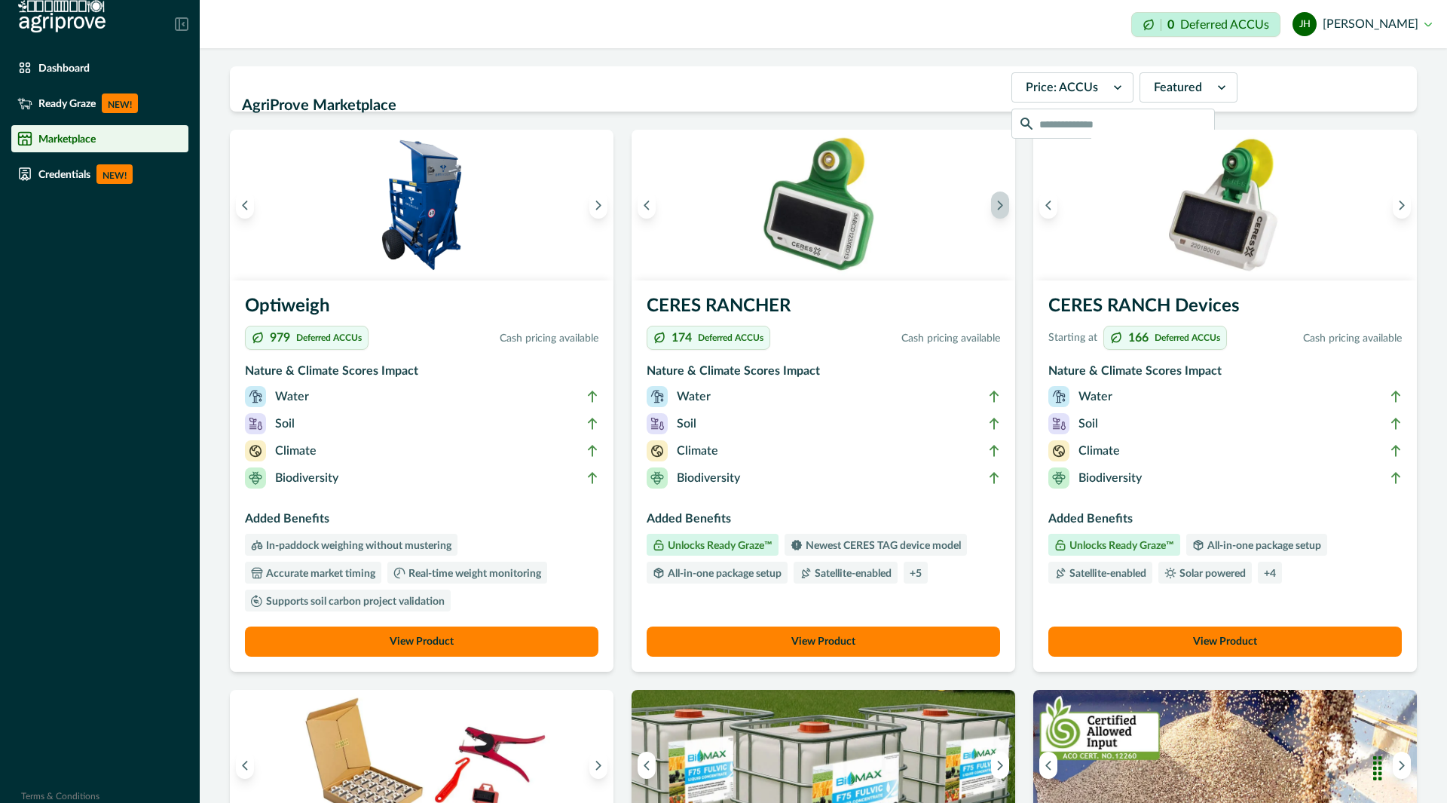
click at [995, 209] on icon "Next image" at bounding box center [1000, 205] width 11 height 11
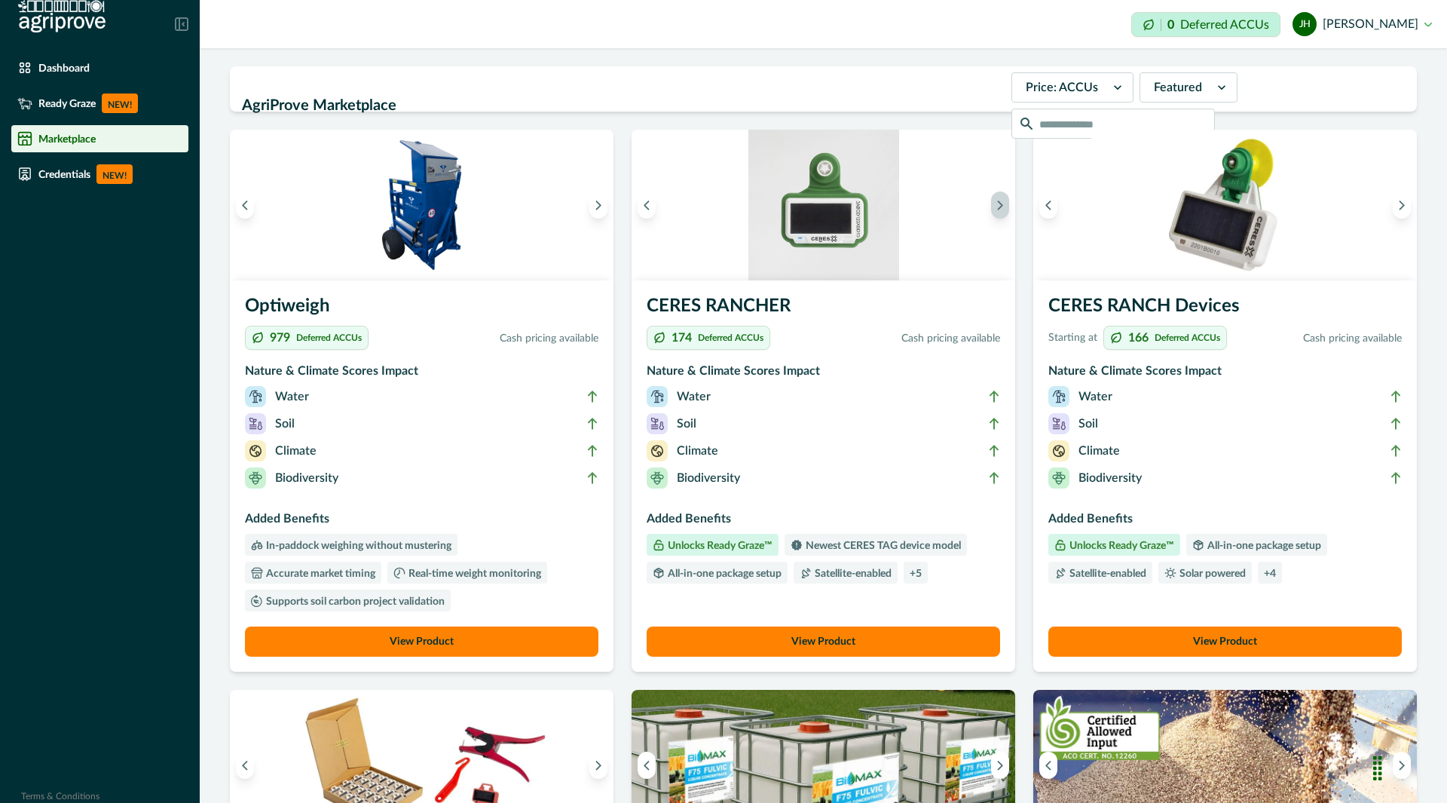
click at [995, 209] on icon "Next image" at bounding box center [1000, 205] width 11 height 11
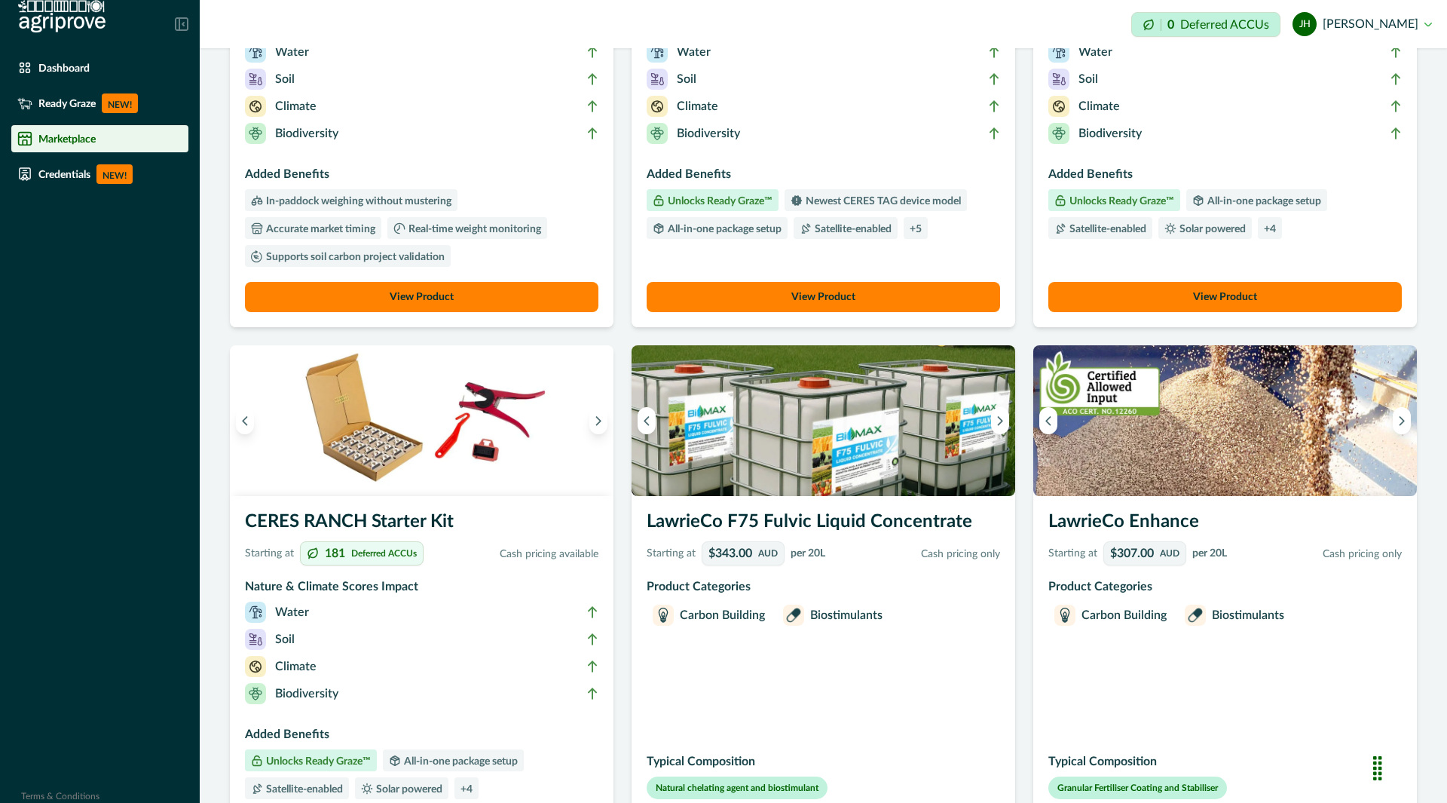
scroll to position [345, 0]
click at [598, 425] on icon "Next image" at bounding box center [598, 420] width 11 height 11
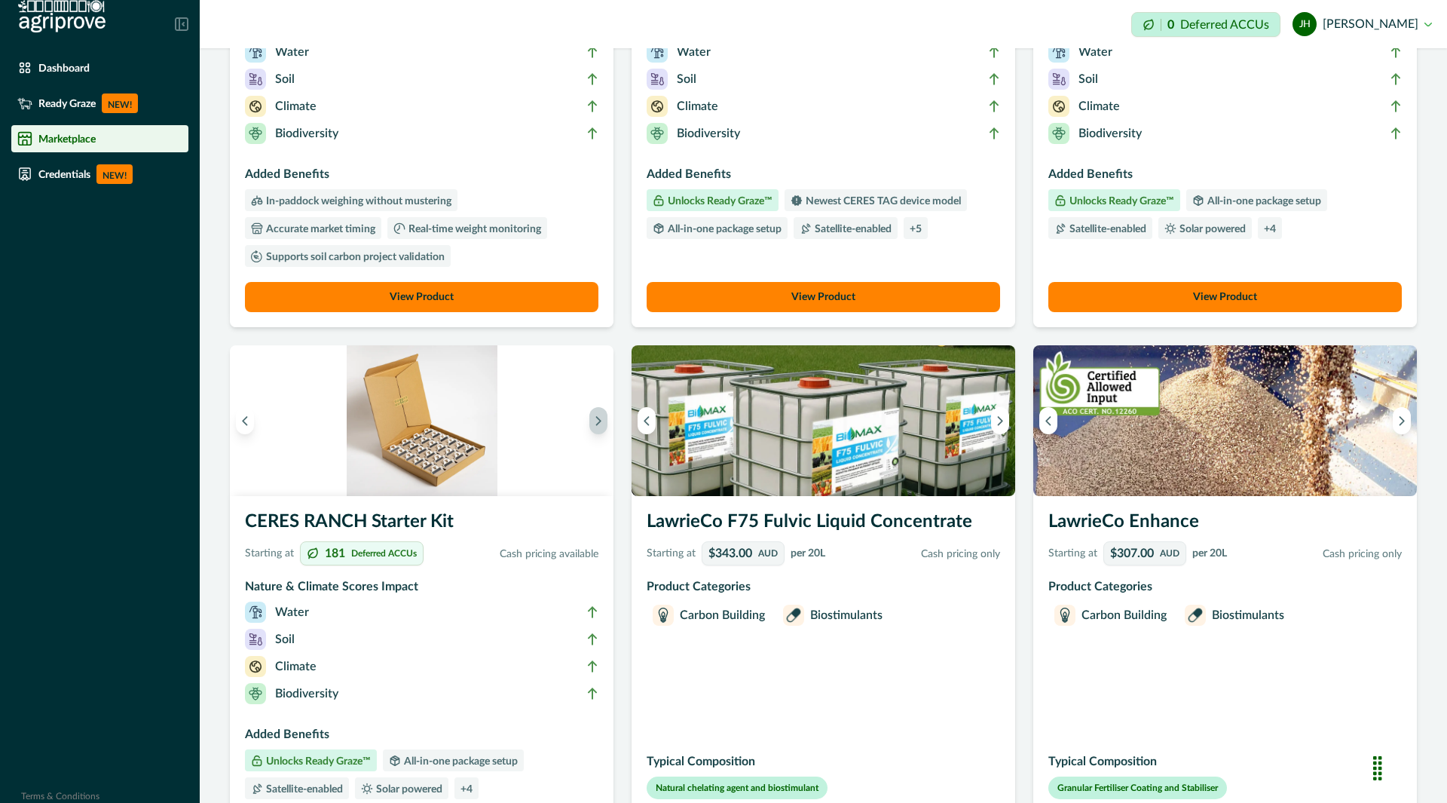
click at [598, 425] on icon "Next image" at bounding box center [598, 420] width 11 height 11
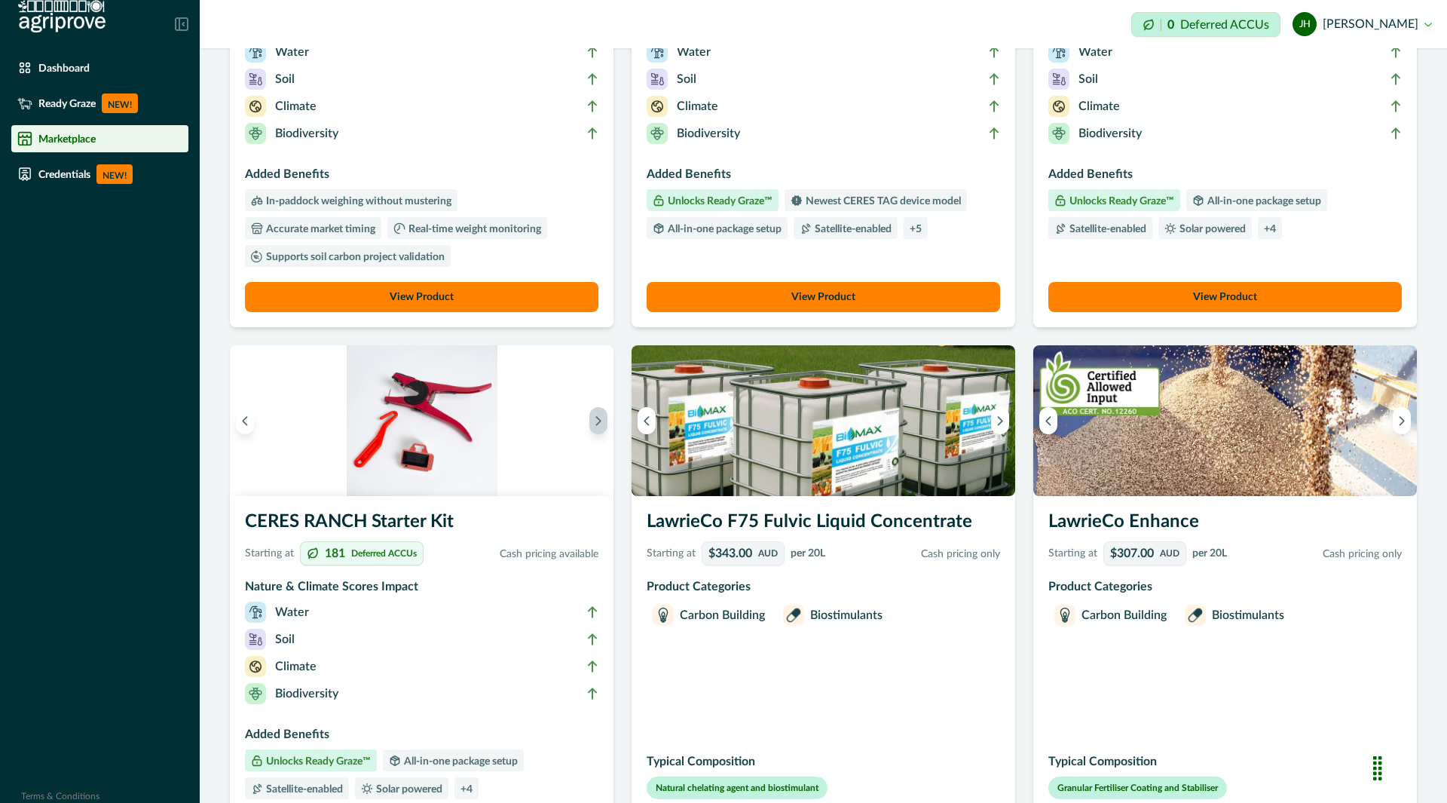
click at [598, 425] on icon "Next image" at bounding box center [598, 420] width 11 height 11
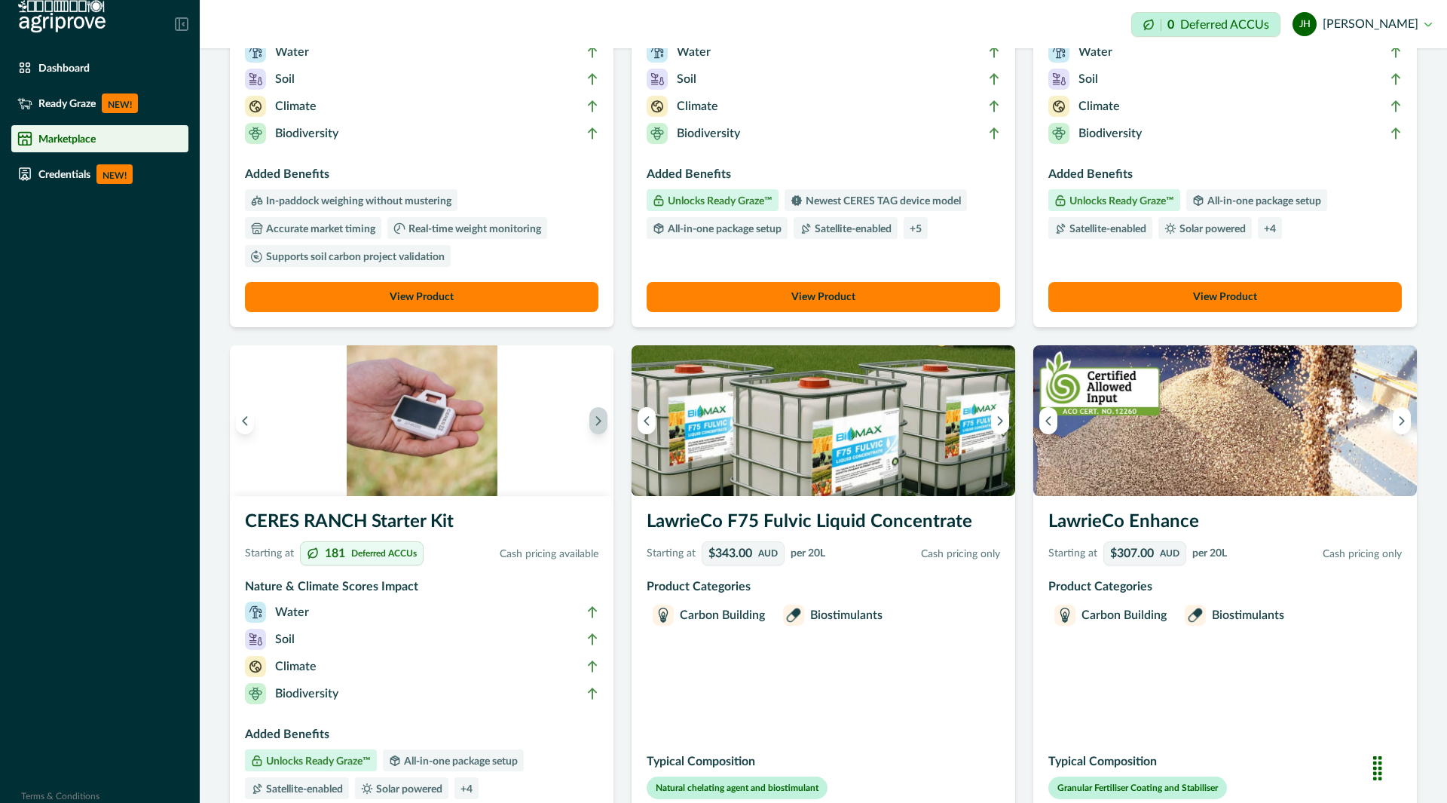
click at [598, 425] on icon "Next image" at bounding box center [598, 420] width 11 height 11
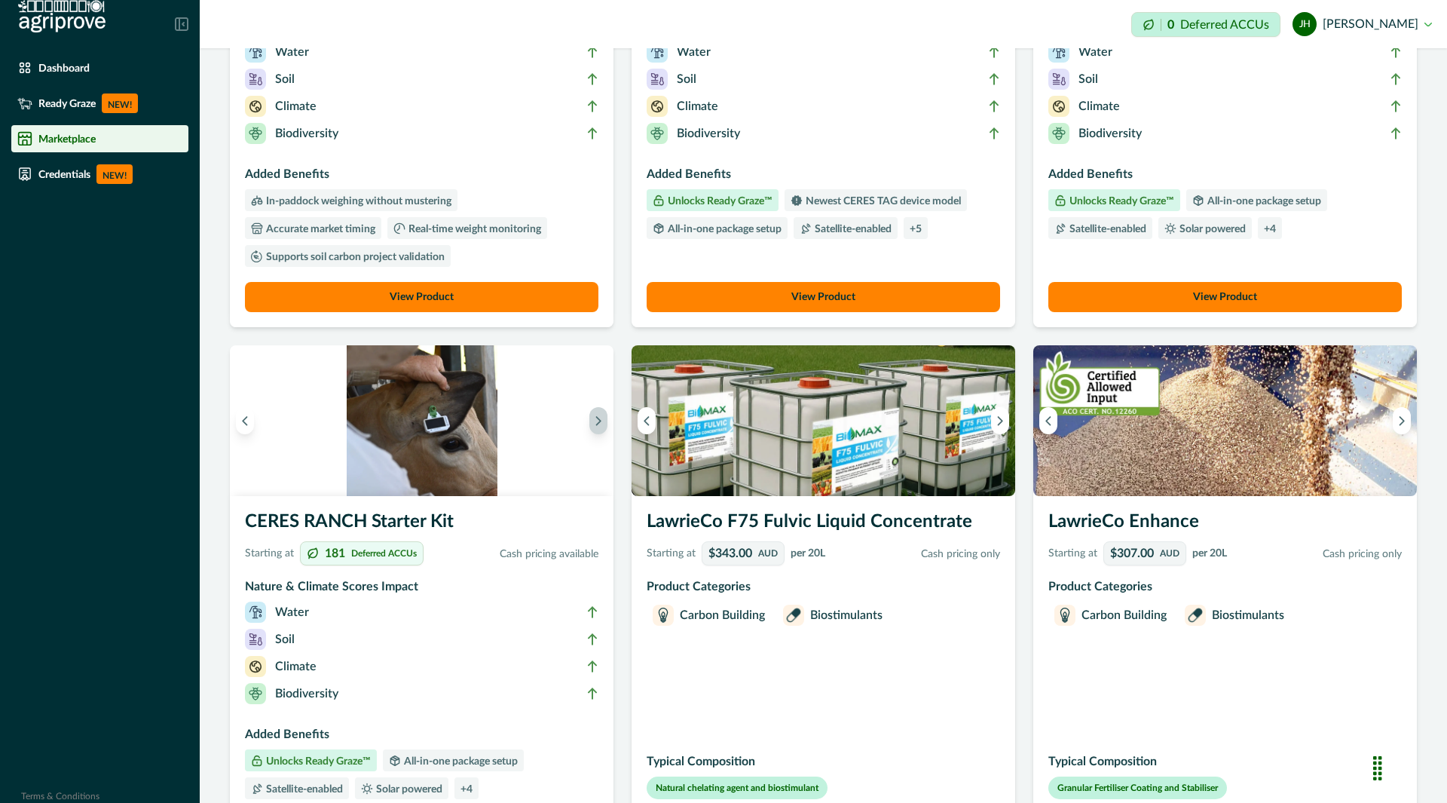
click at [598, 425] on icon "Next image" at bounding box center [598, 420] width 11 height 11
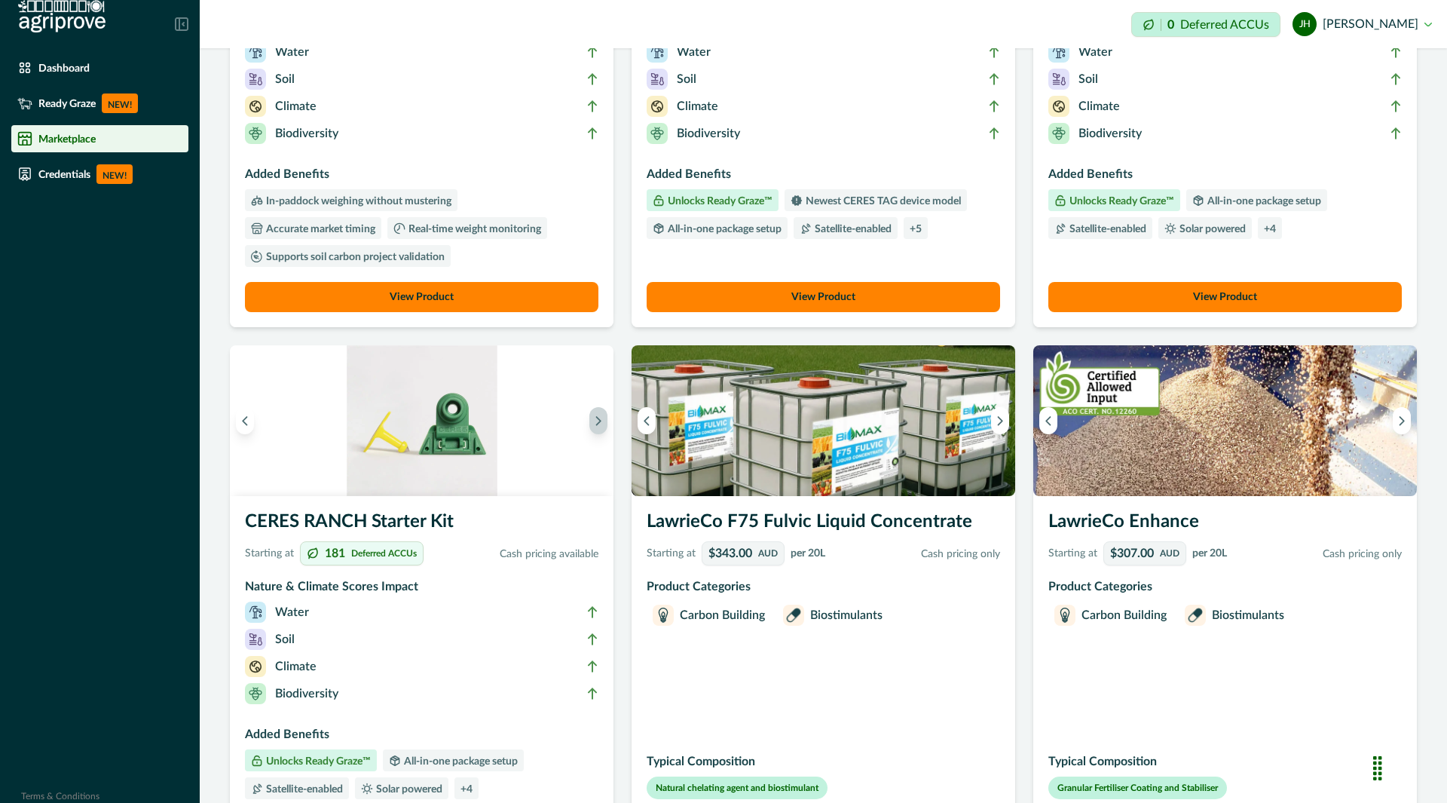
click at [598, 425] on icon "Next image" at bounding box center [598, 420] width 11 height 11
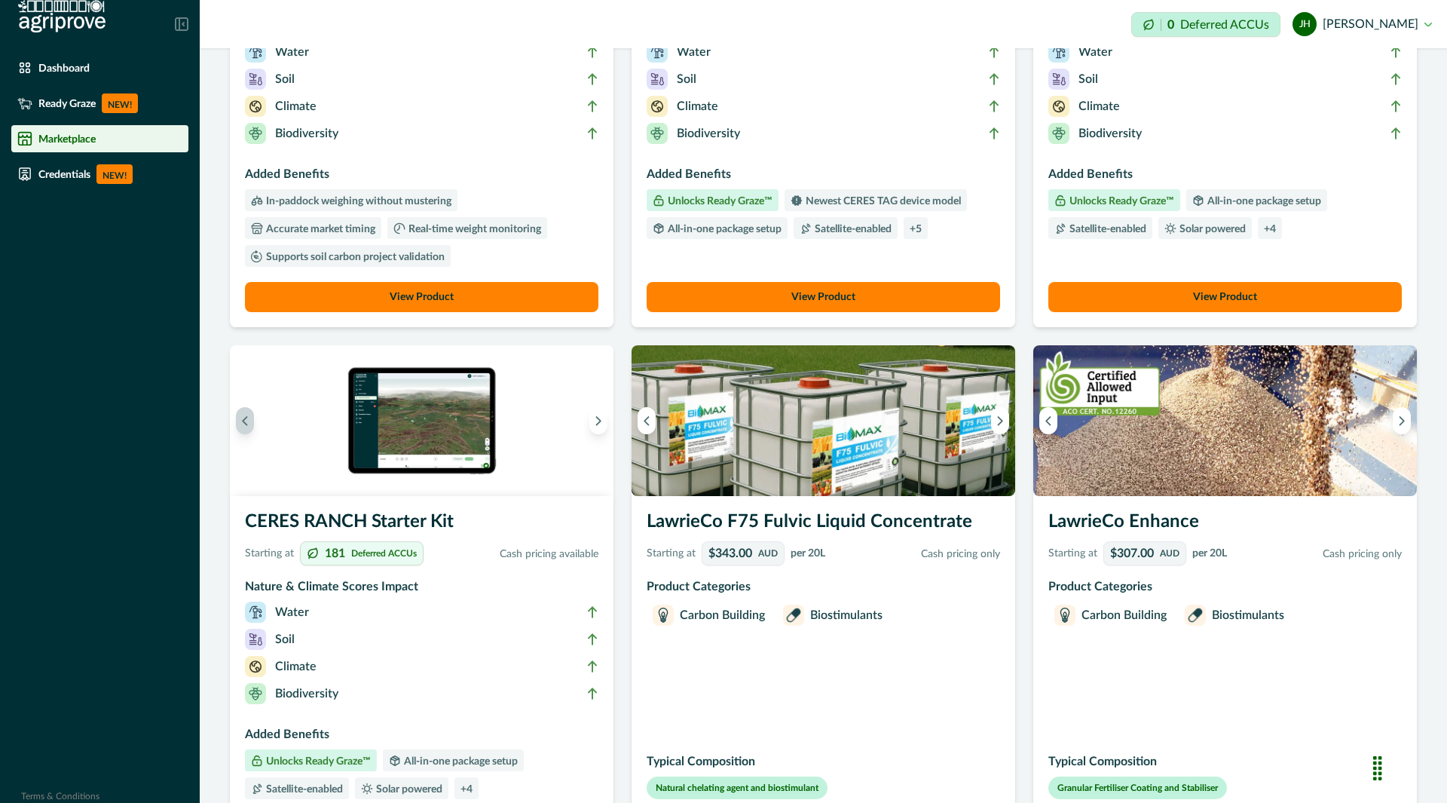
click at [249, 424] on icon "Previous image" at bounding box center [245, 420] width 11 height 11
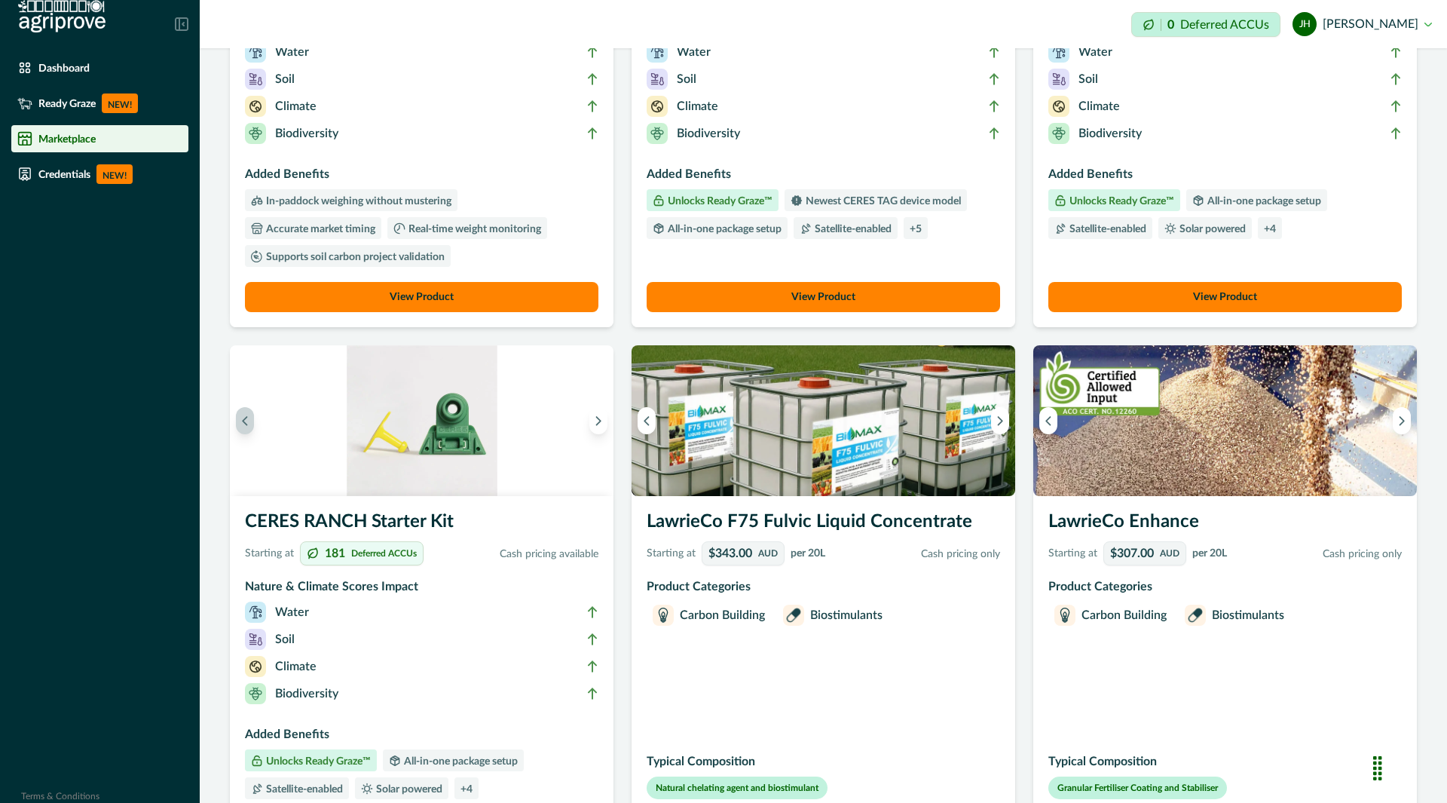
click at [249, 424] on icon "Previous image" at bounding box center [245, 420] width 11 height 11
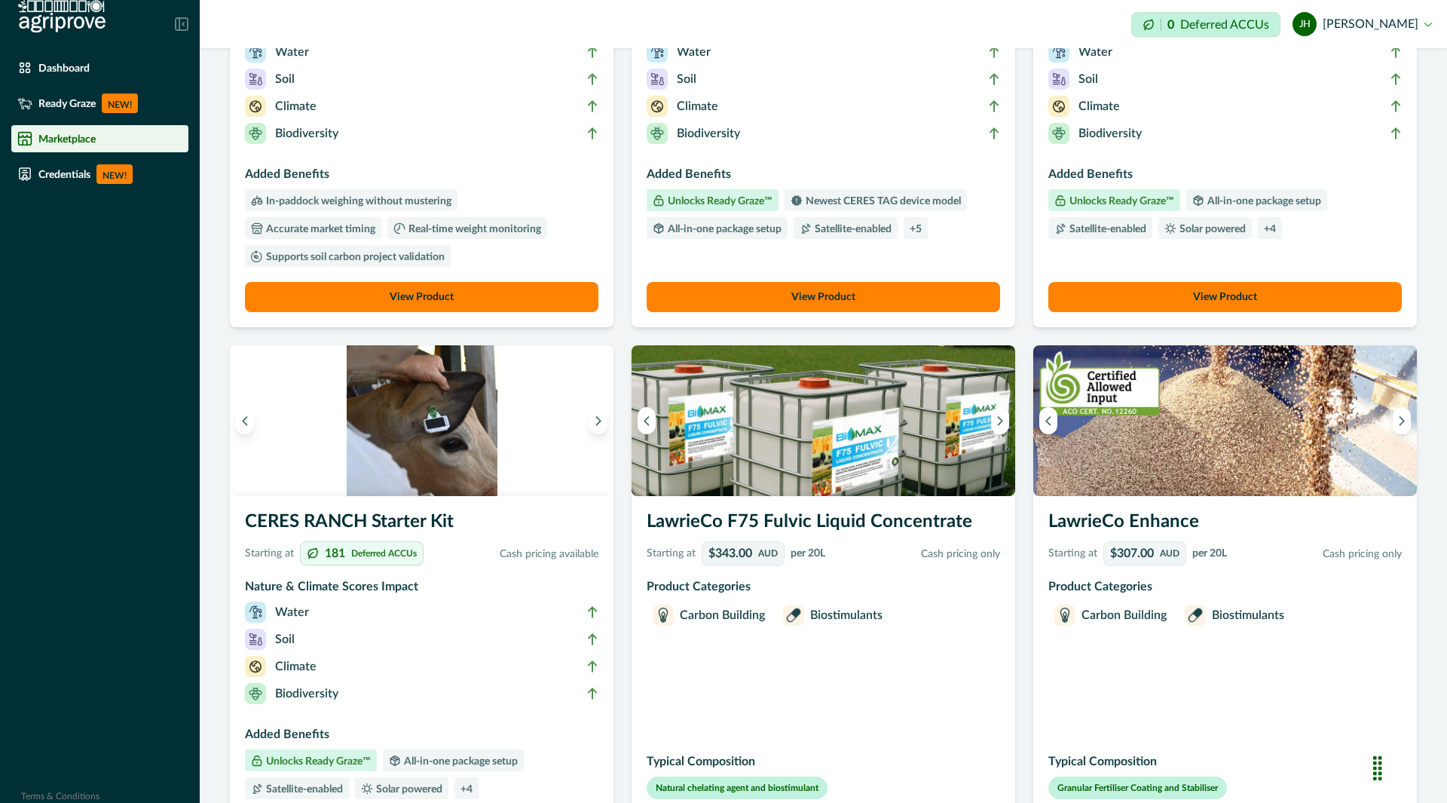
click at [585, 415] on img at bounding box center [422, 420] width 384 height 151
click at [593, 422] on icon "Next image" at bounding box center [598, 420] width 11 height 11
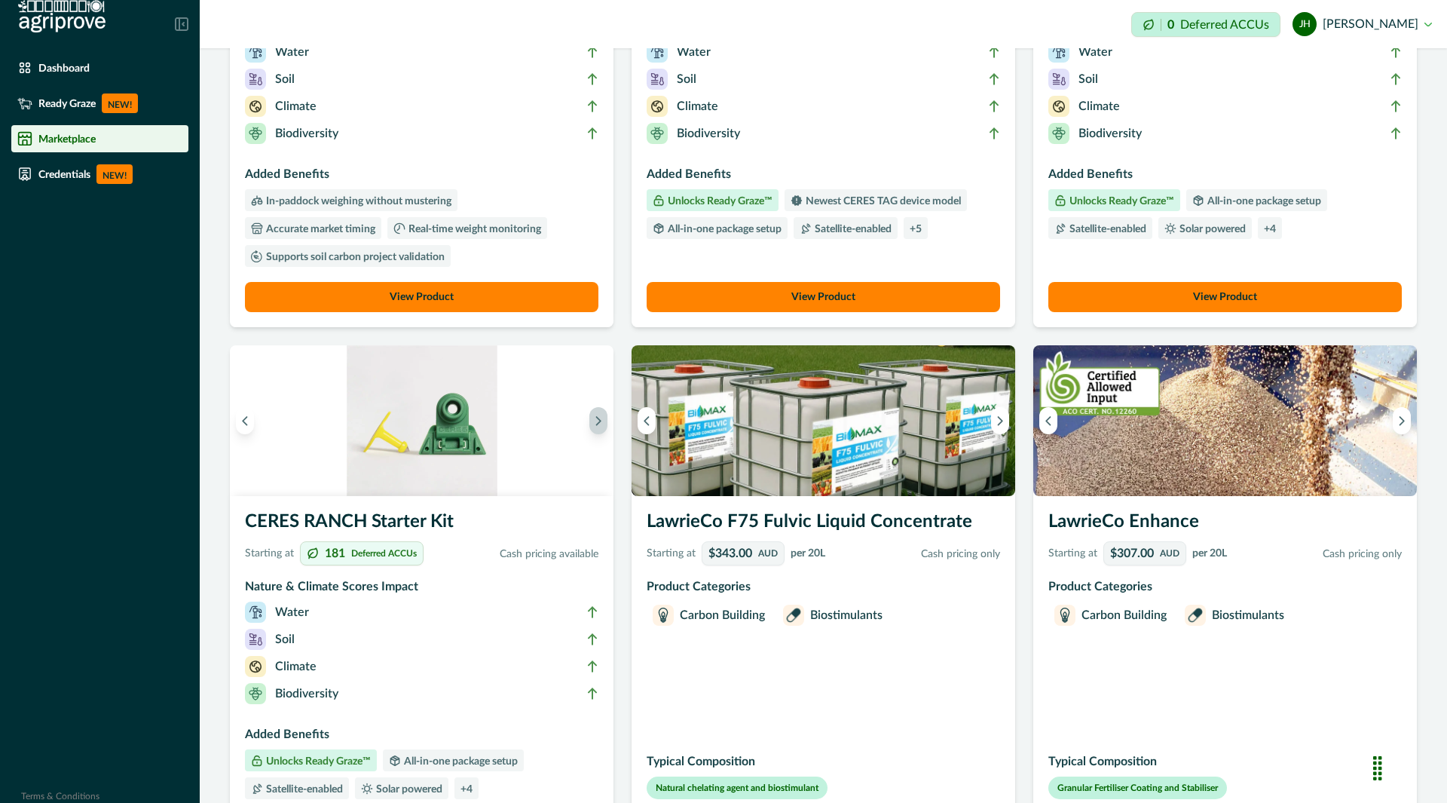
click at [593, 422] on icon "Next image" at bounding box center [598, 420] width 11 height 11
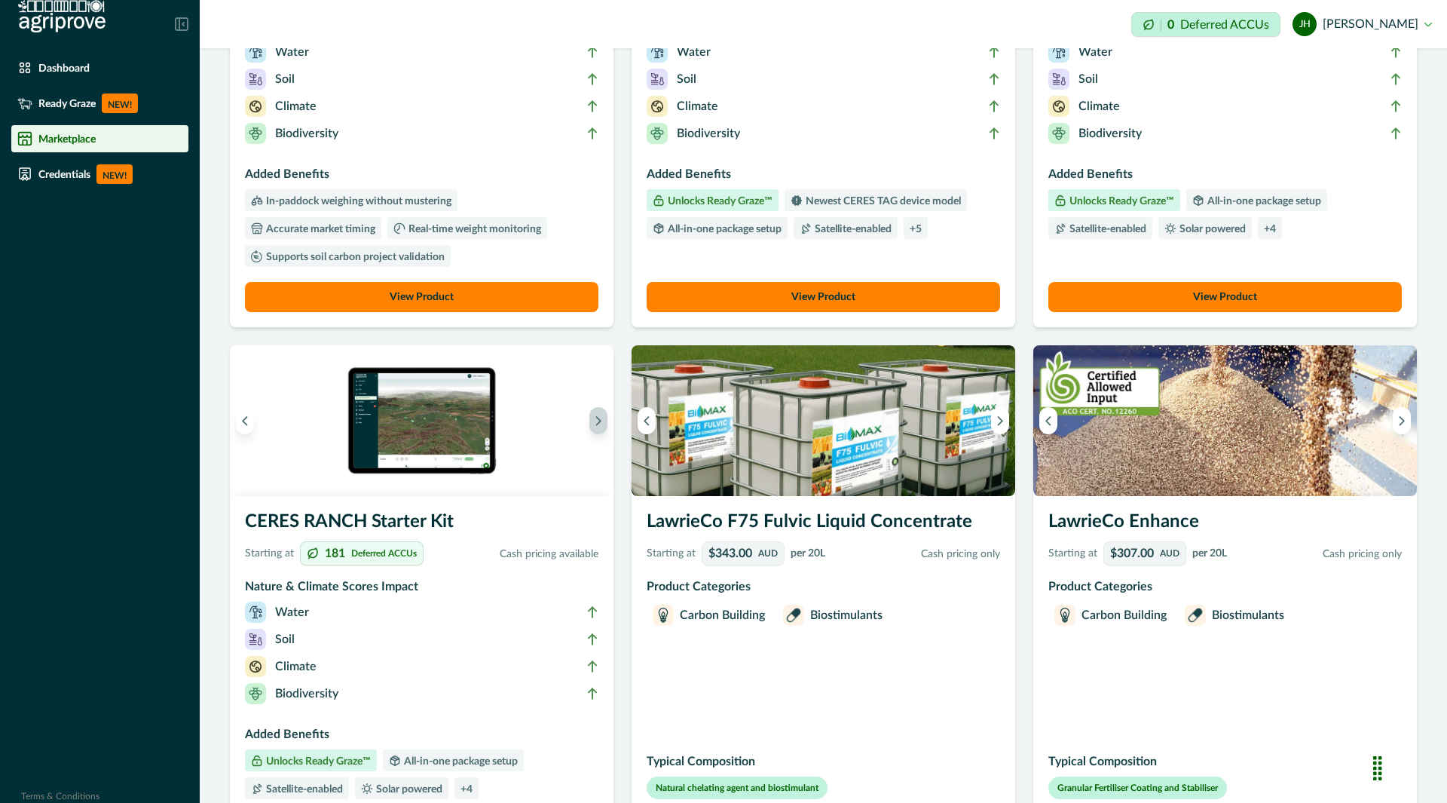
click at [593, 422] on icon "Next image" at bounding box center [598, 420] width 11 height 11
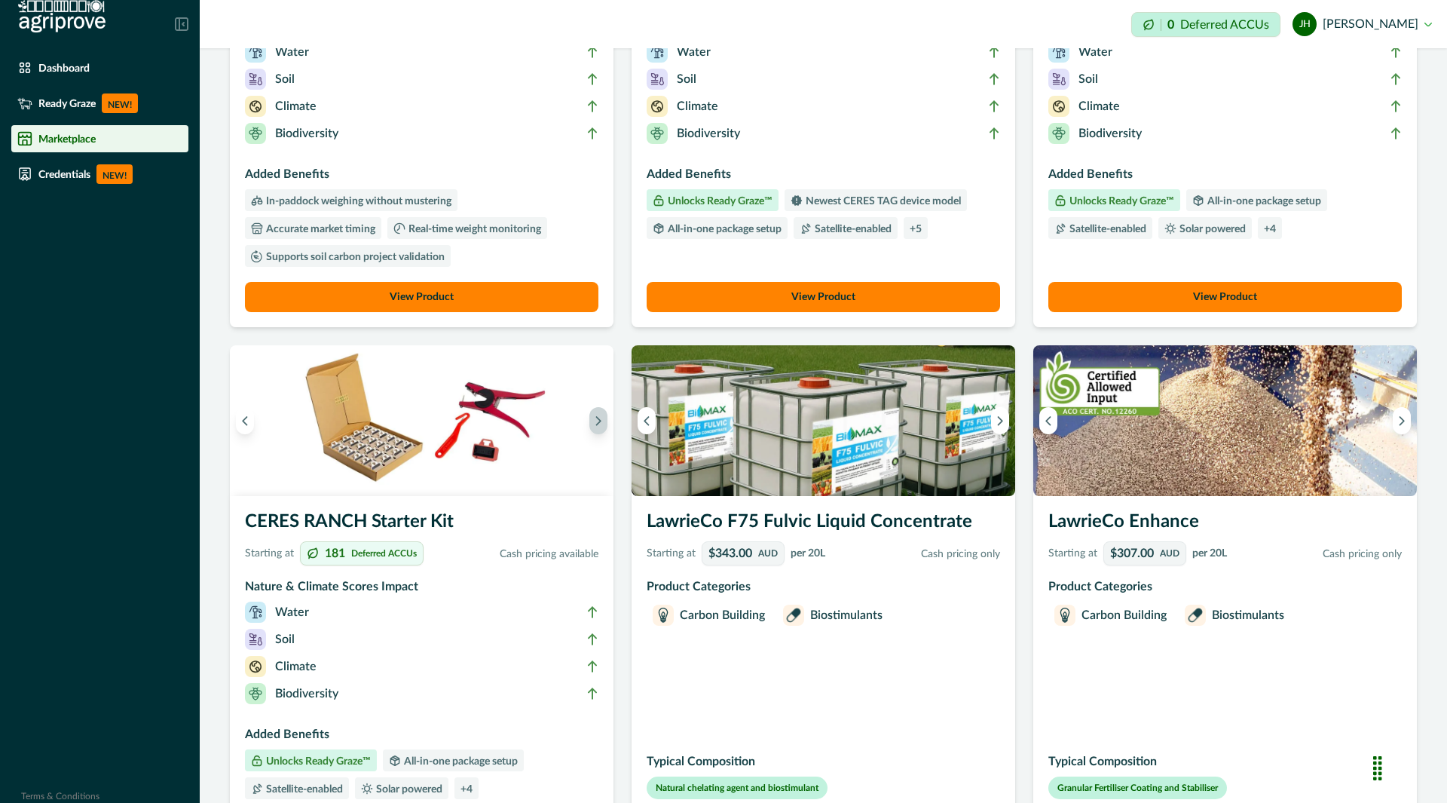
click at [593, 422] on icon "Next image" at bounding box center [598, 420] width 11 height 11
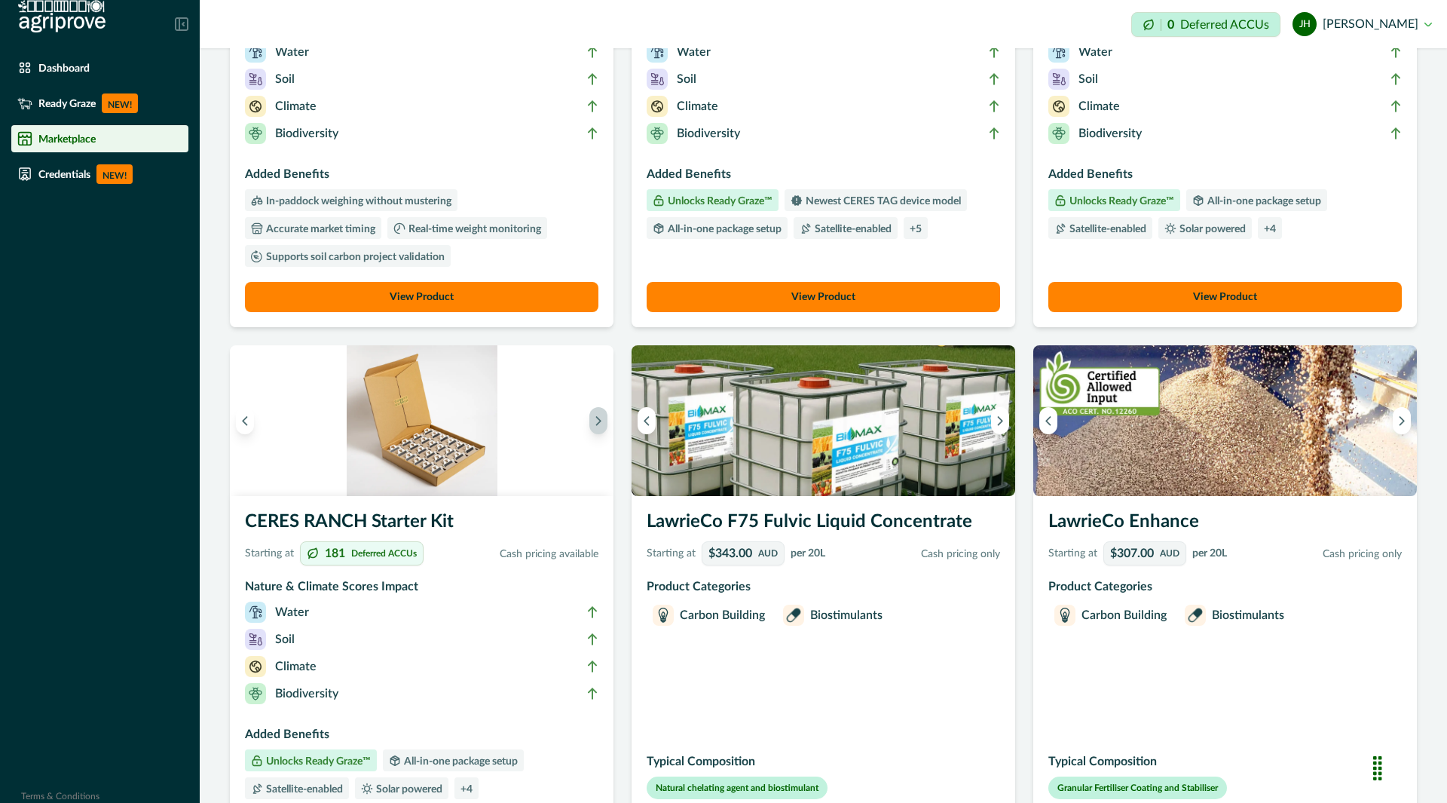
click at [593, 422] on icon "Next image" at bounding box center [598, 420] width 11 height 11
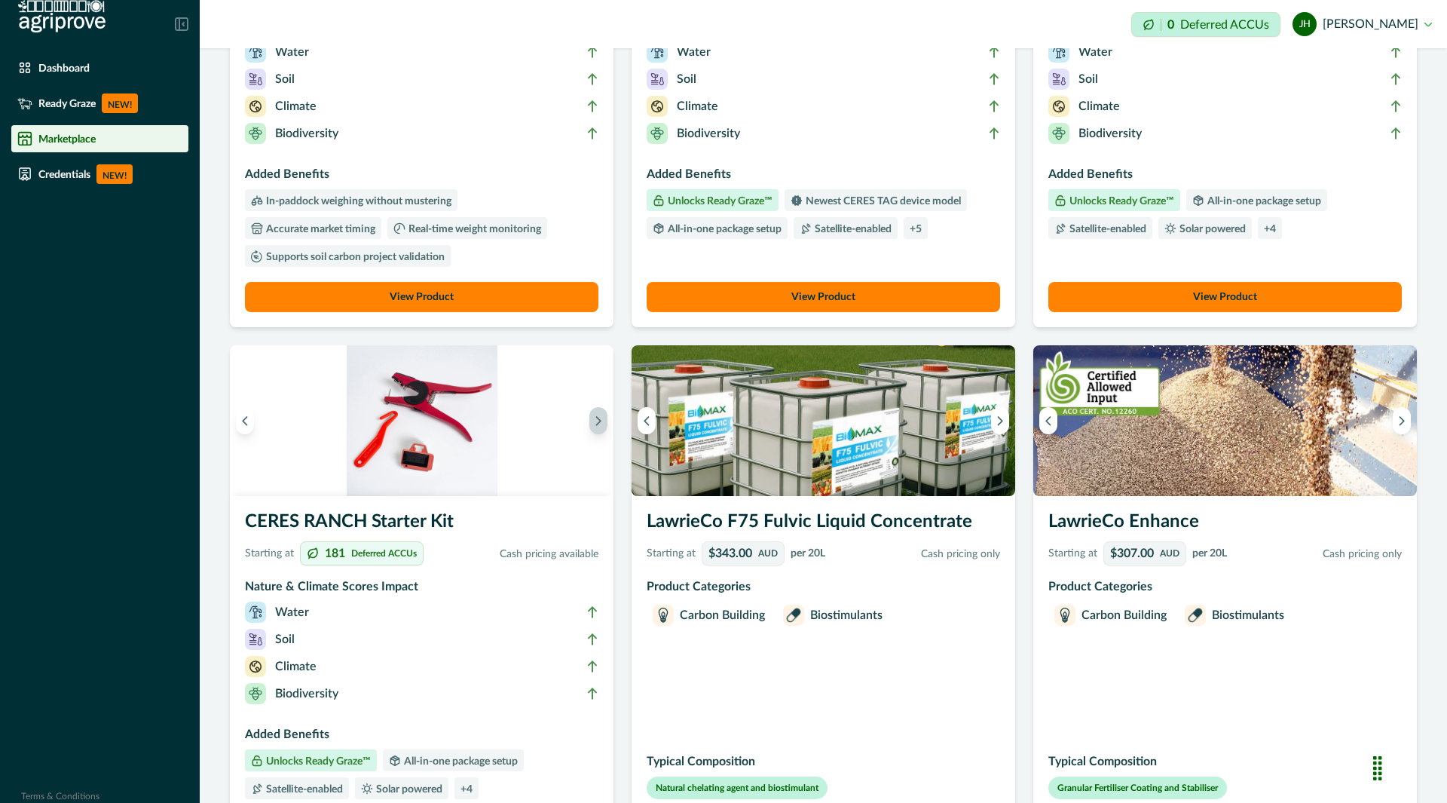
click at [593, 422] on icon "Next image" at bounding box center [598, 420] width 11 height 11
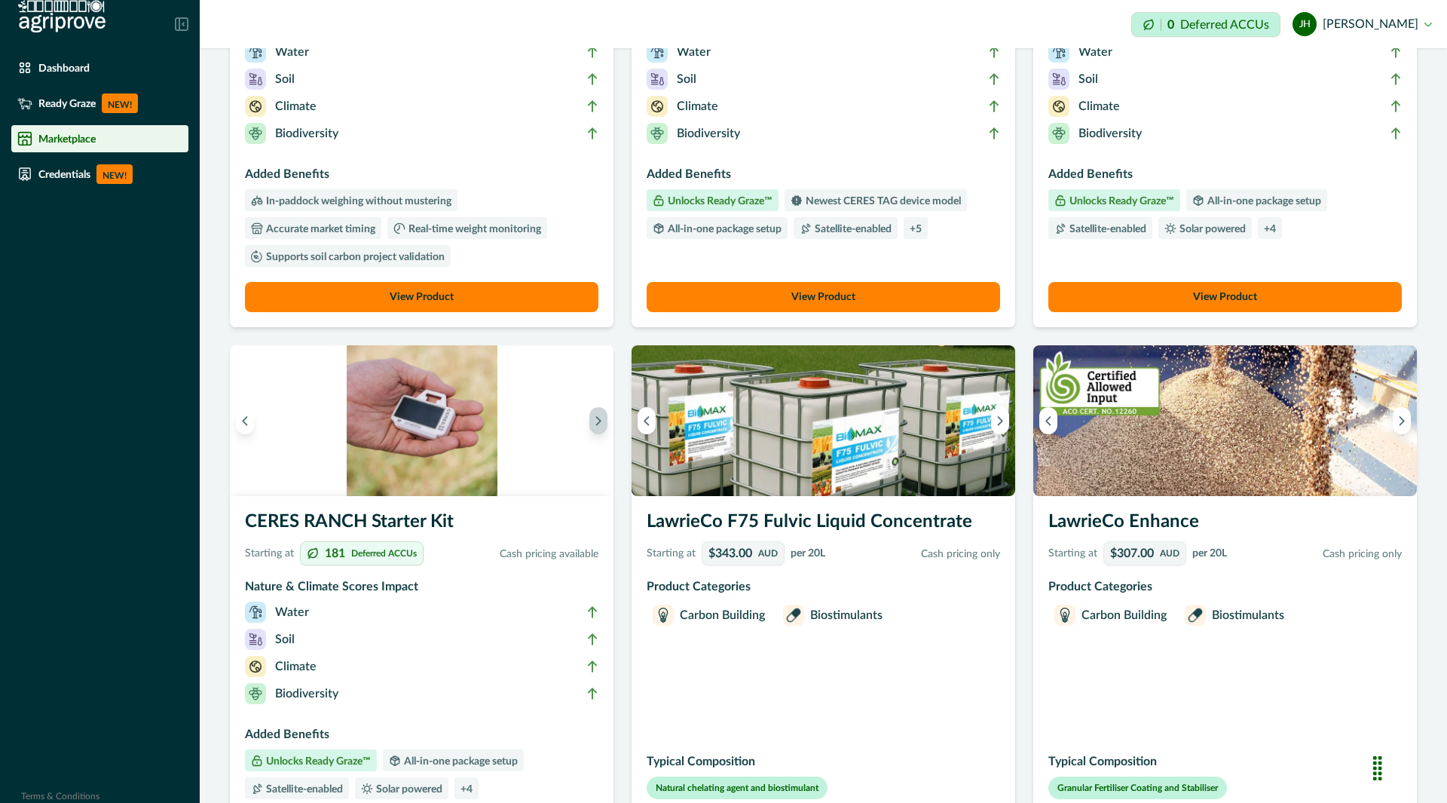
click at [593, 422] on icon "Next image" at bounding box center [598, 420] width 11 height 11
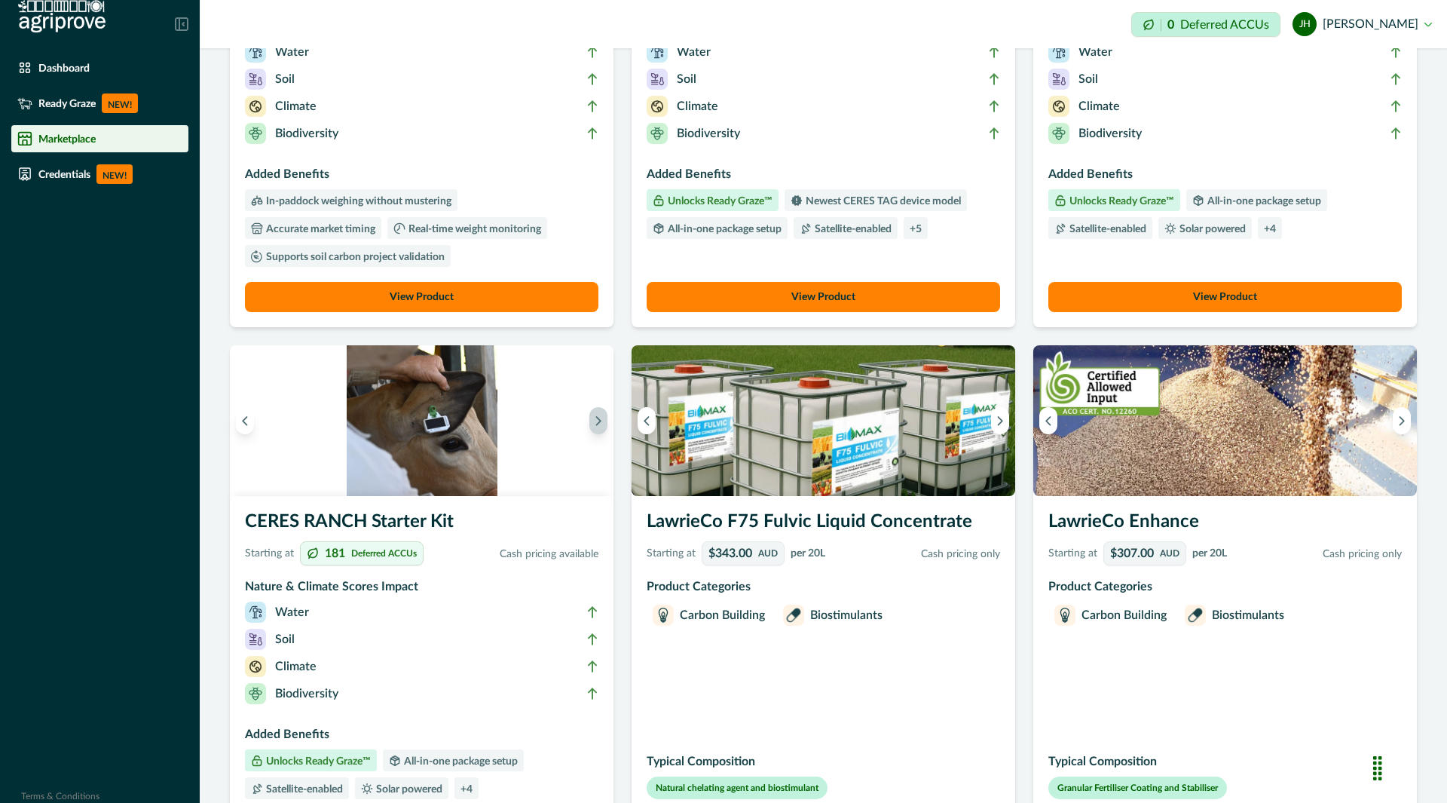
click at [593, 422] on icon "Next image" at bounding box center [598, 420] width 11 height 11
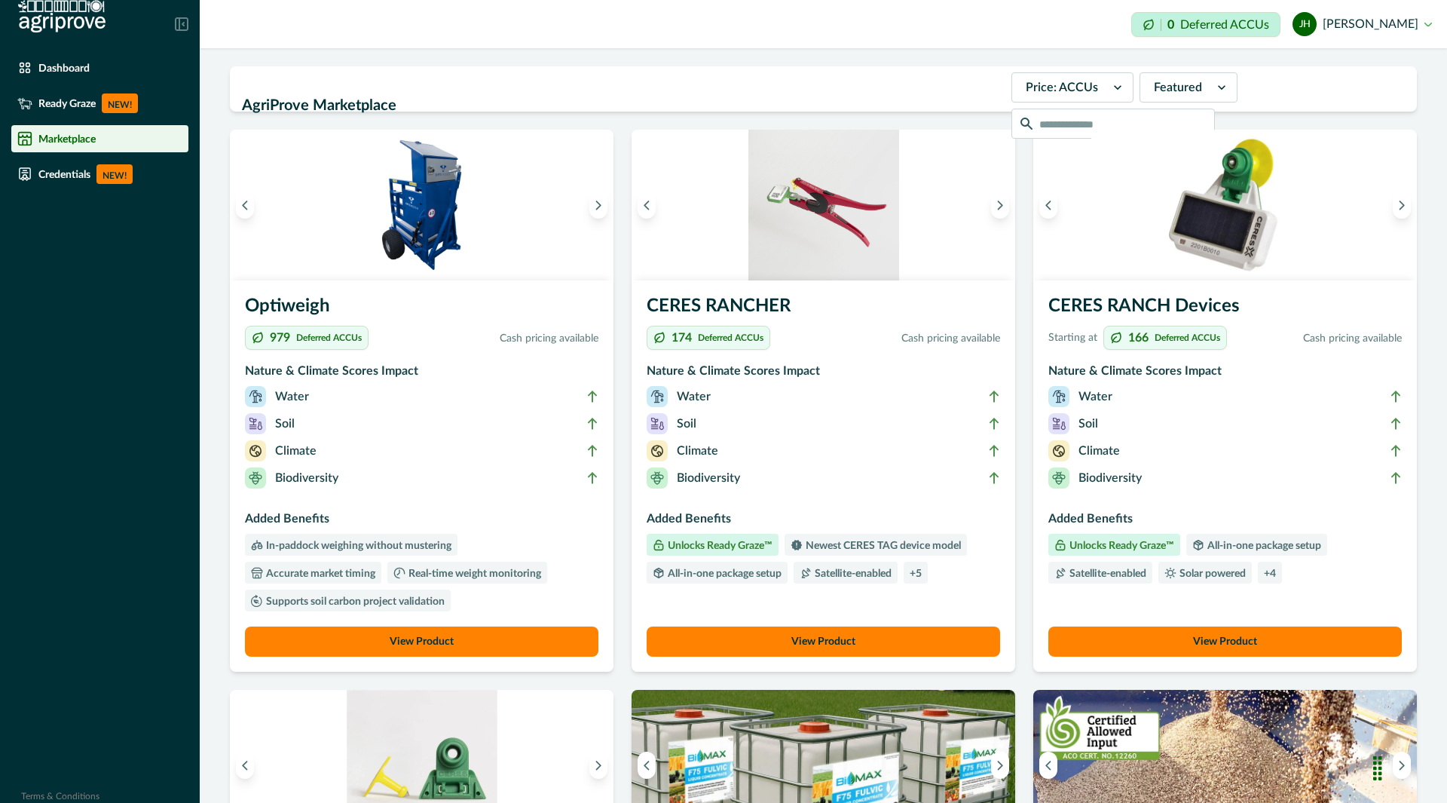
scroll to position [1, 0]
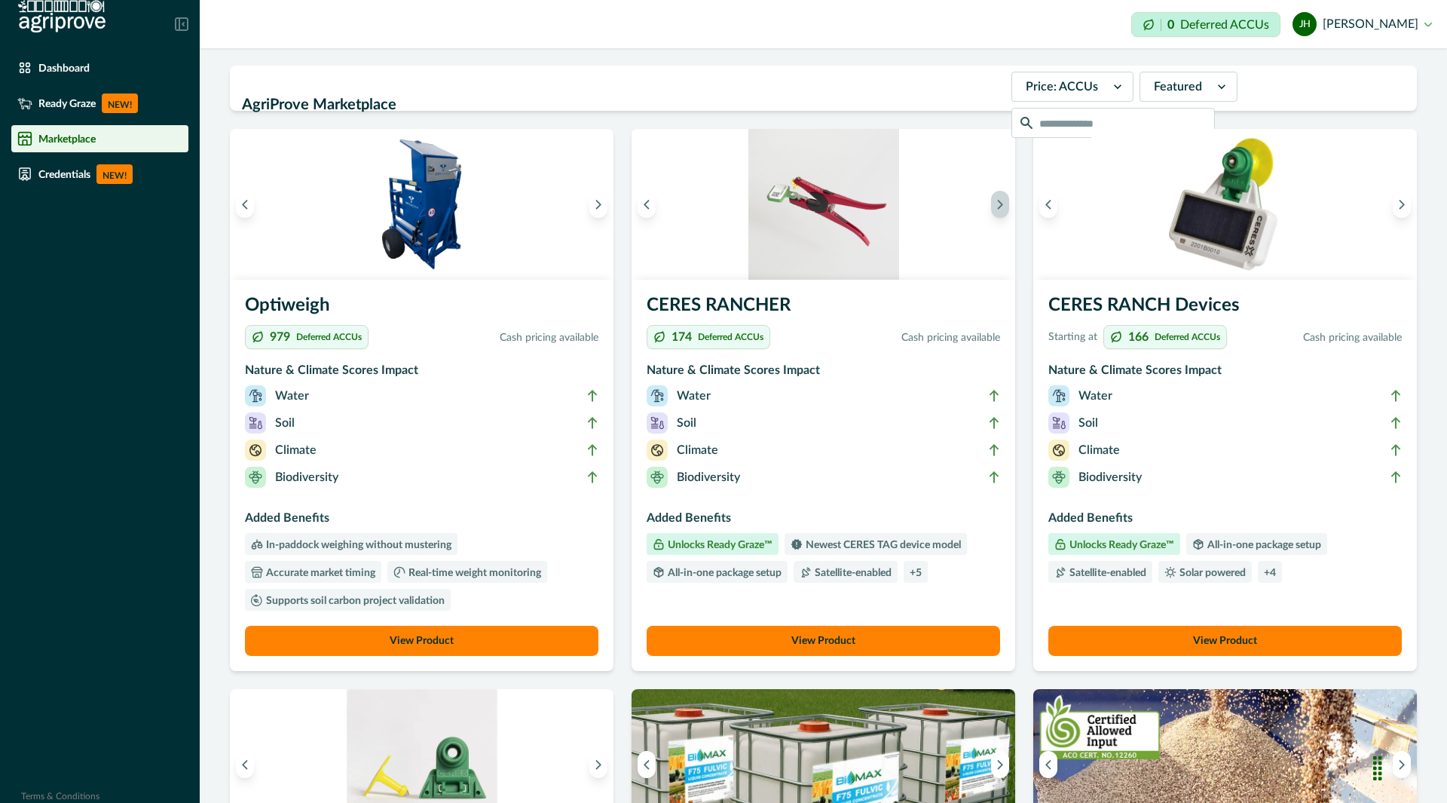
click at [995, 204] on icon "Next image" at bounding box center [1000, 204] width 11 height 11
click at [993, 211] on button "Next image" at bounding box center [1000, 204] width 18 height 27
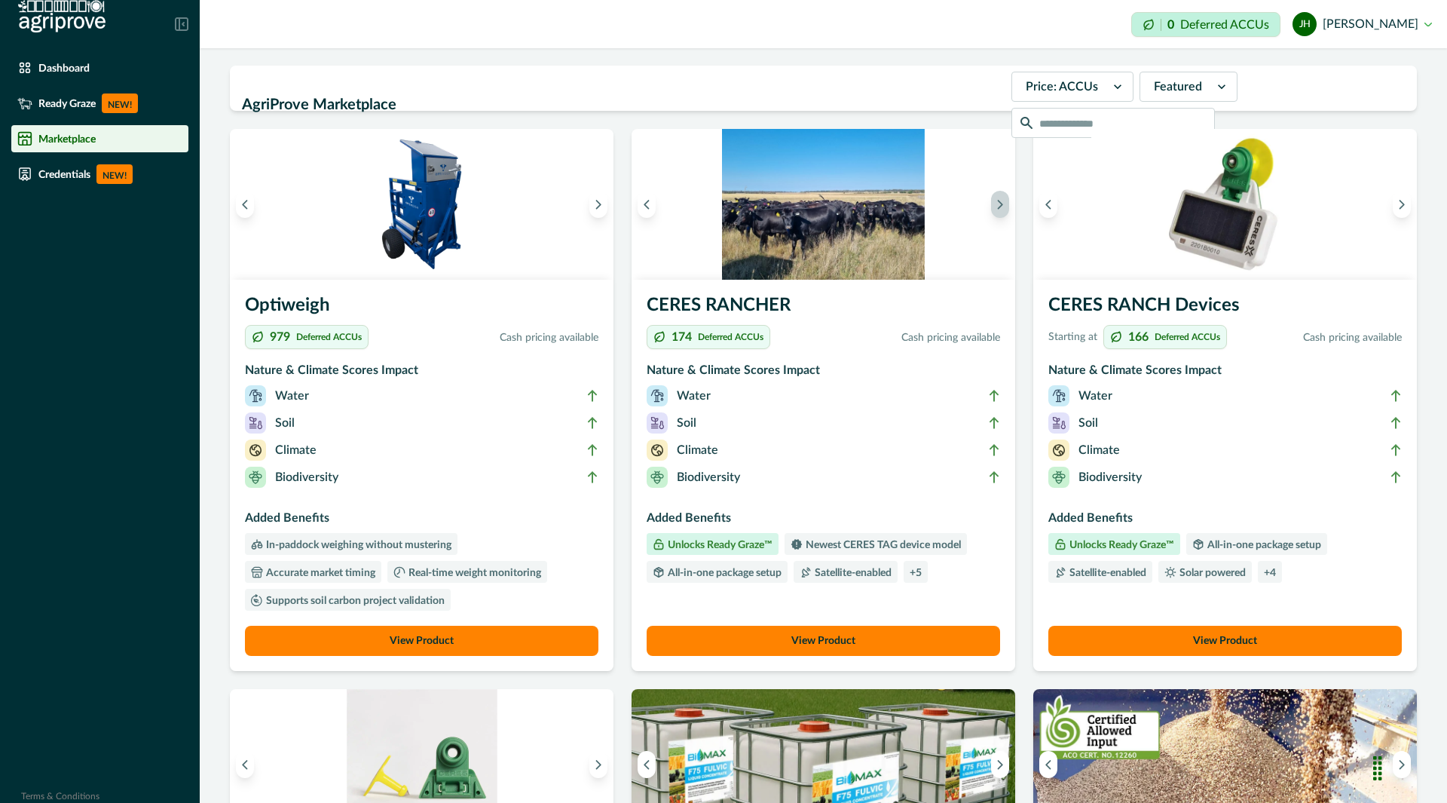
click at [993, 211] on button "Next image" at bounding box center [1000, 204] width 18 height 27
